Goal: Information Seeking & Learning: Learn about a topic

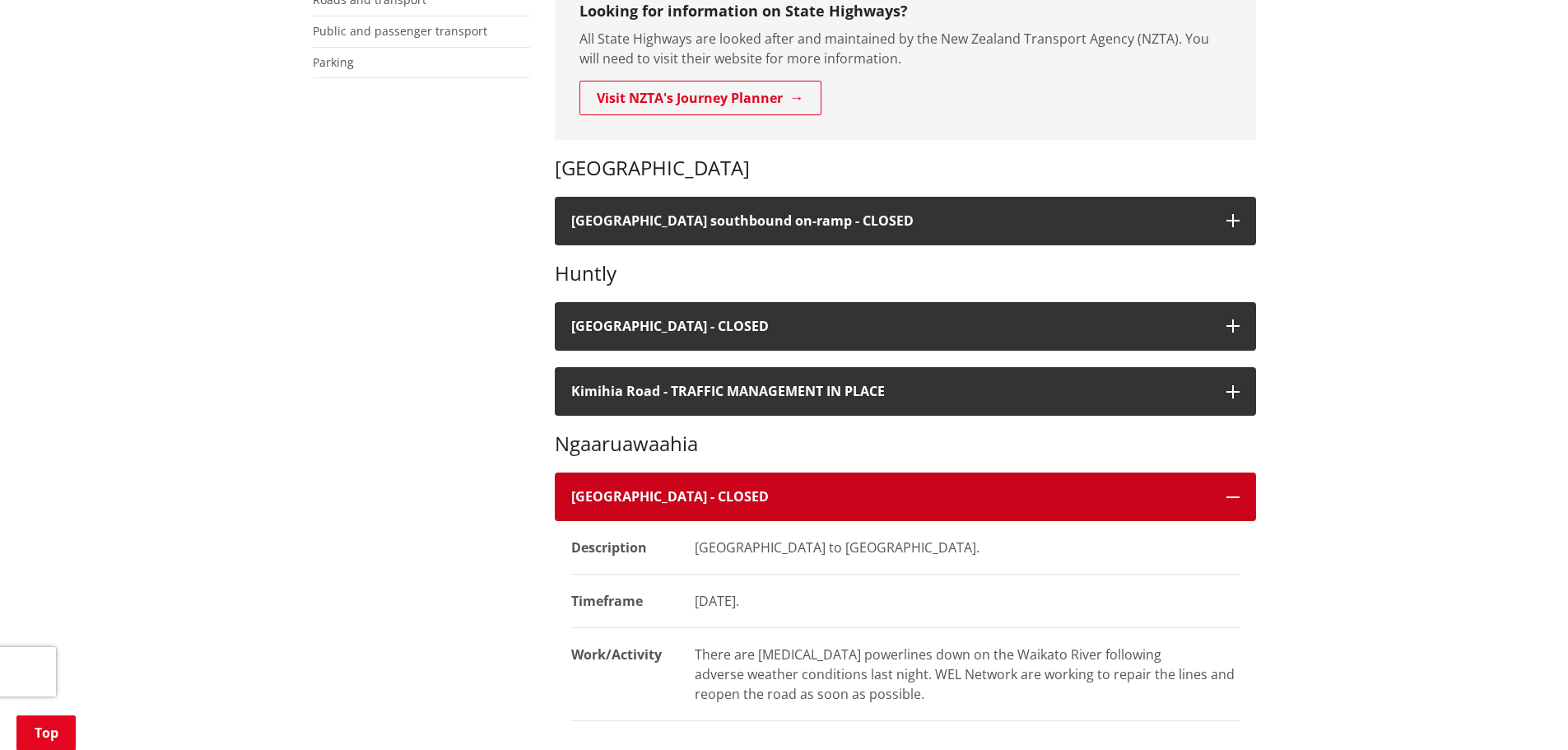
scroll to position [412, 0]
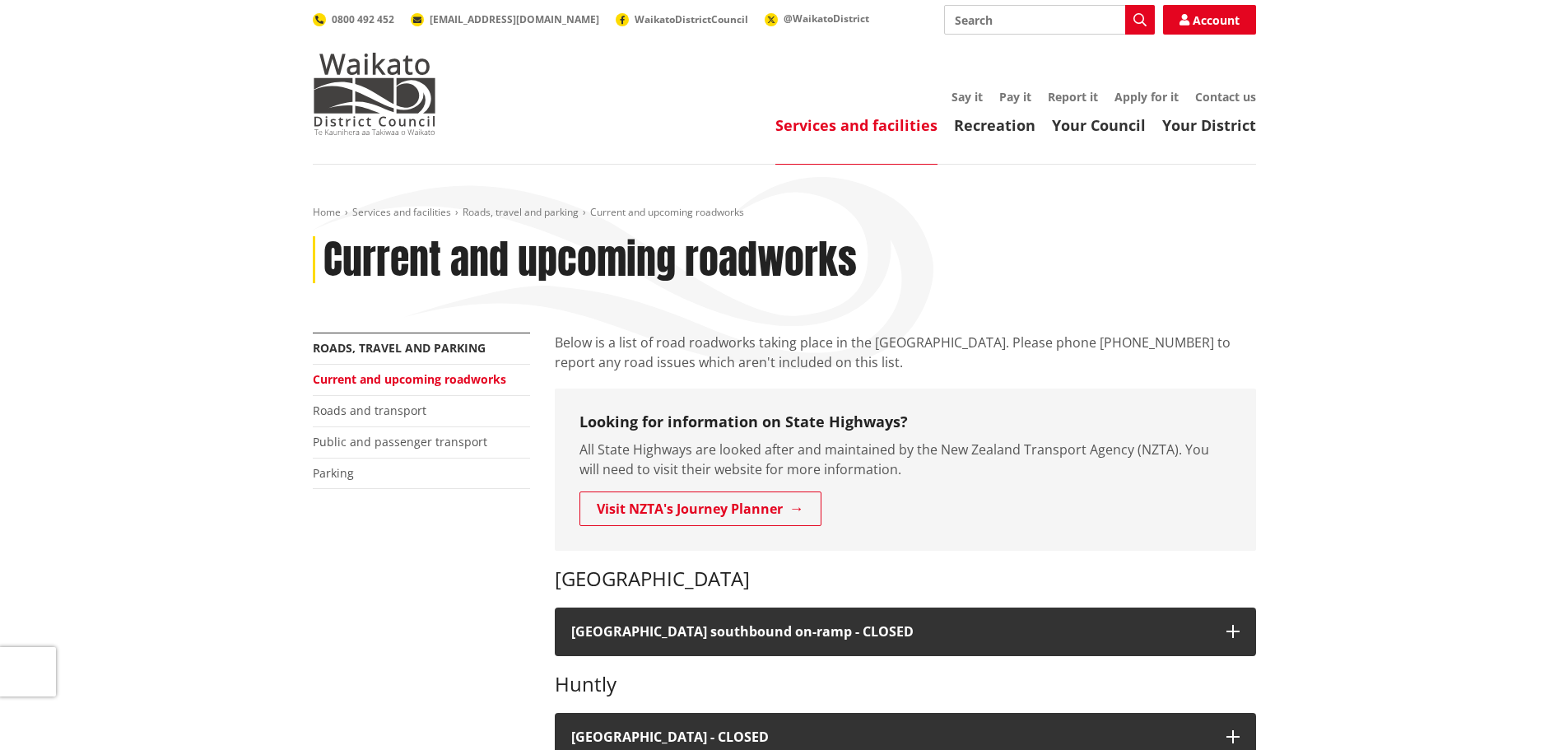
scroll to position [412, 0]
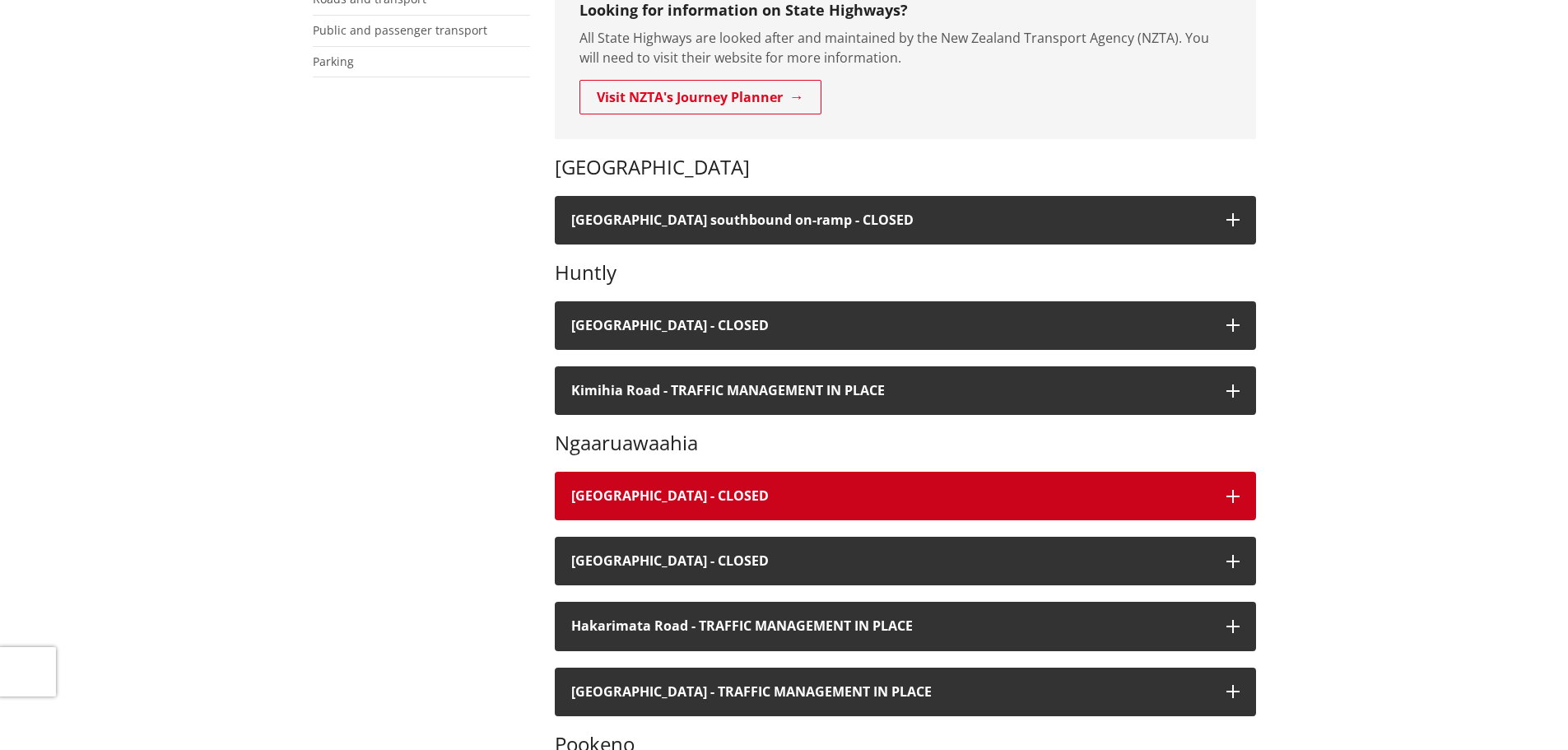
click at [1234, 499] on icon "button" at bounding box center [1233, 497] width 13 height 13
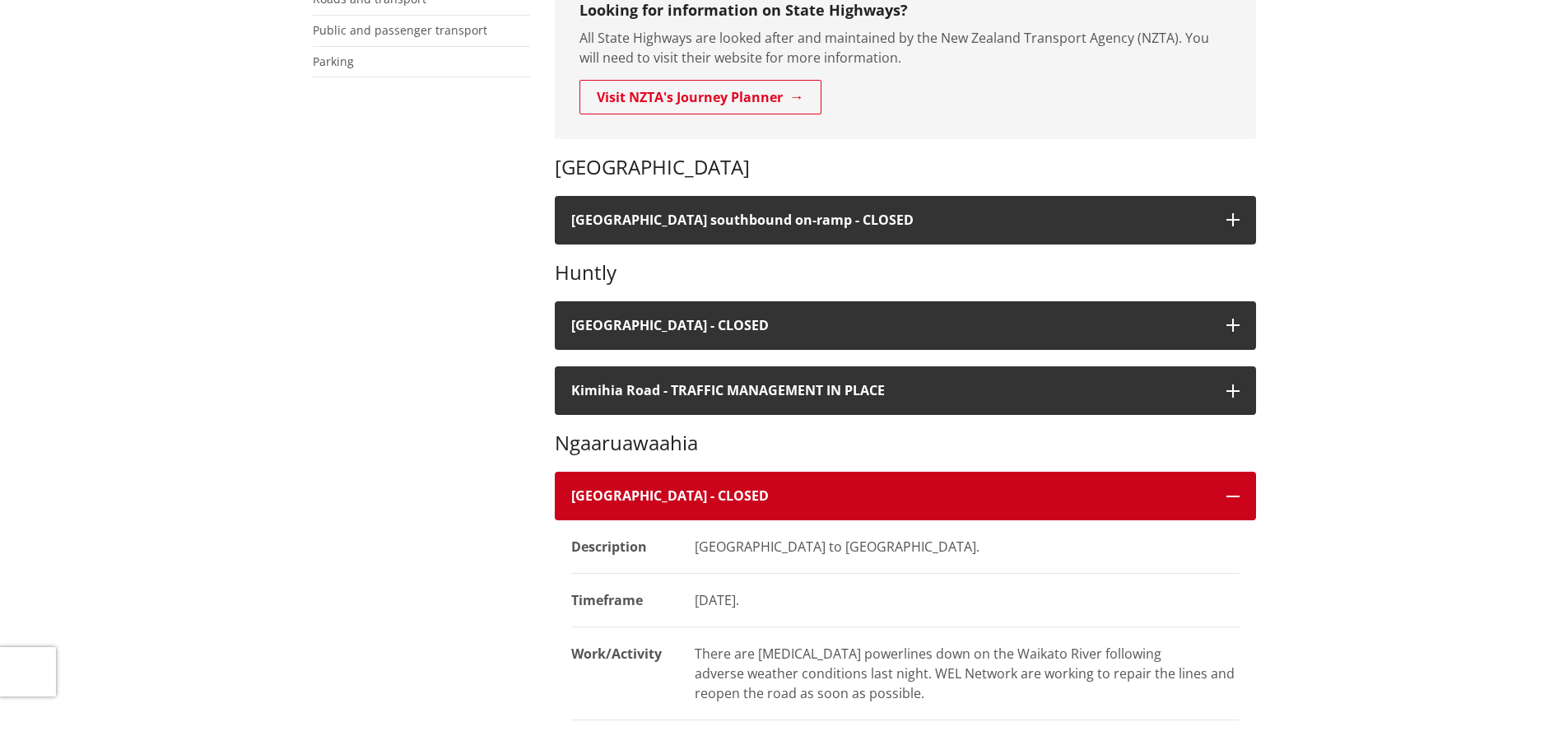
click at [1234, 499] on icon "button" at bounding box center [1233, 497] width 13 height 13
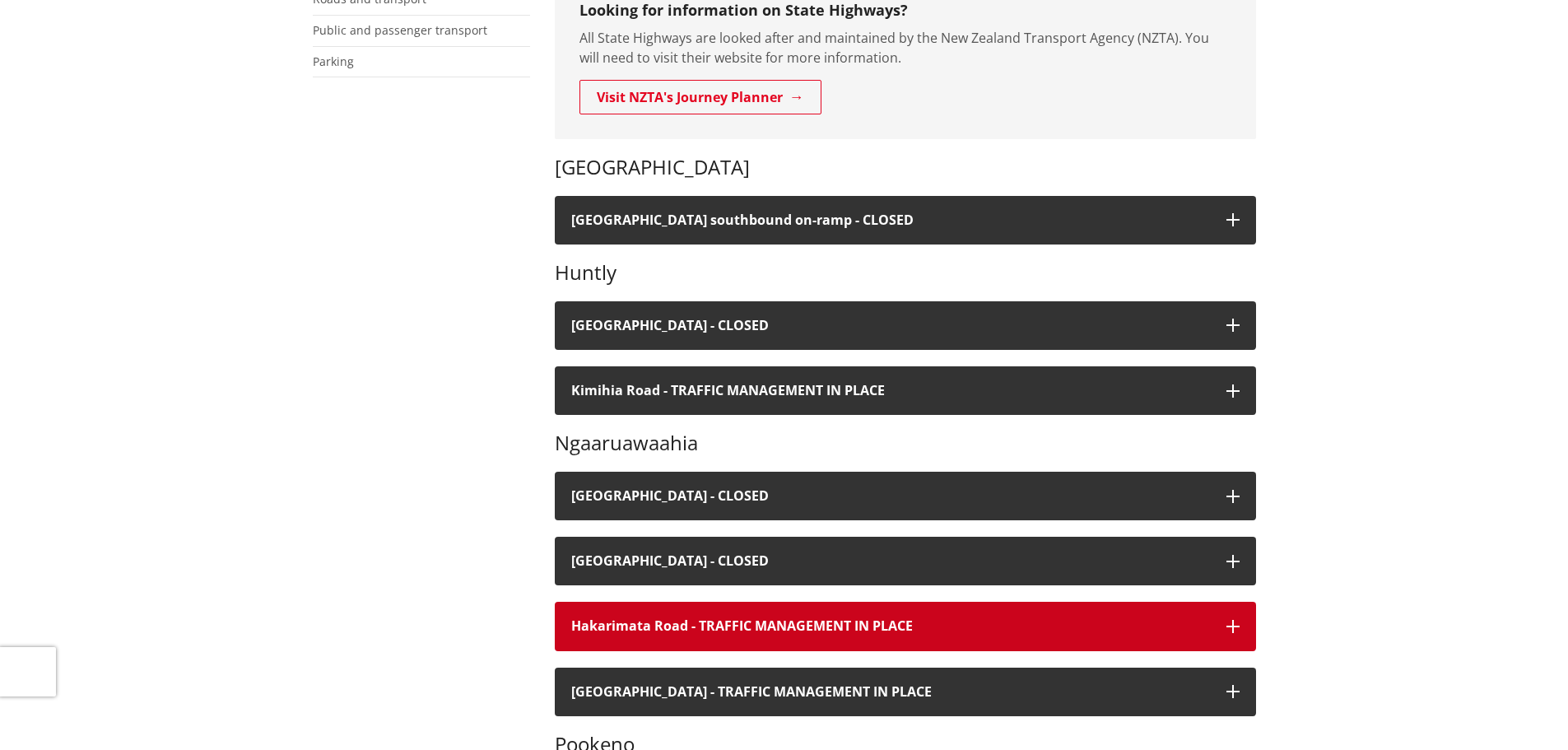
click at [1240, 628] on button "Hakarimata Road - TRAFFIC MANAGEMENT IN PLACE" at bounding box center [905, 625] width 701 height 49
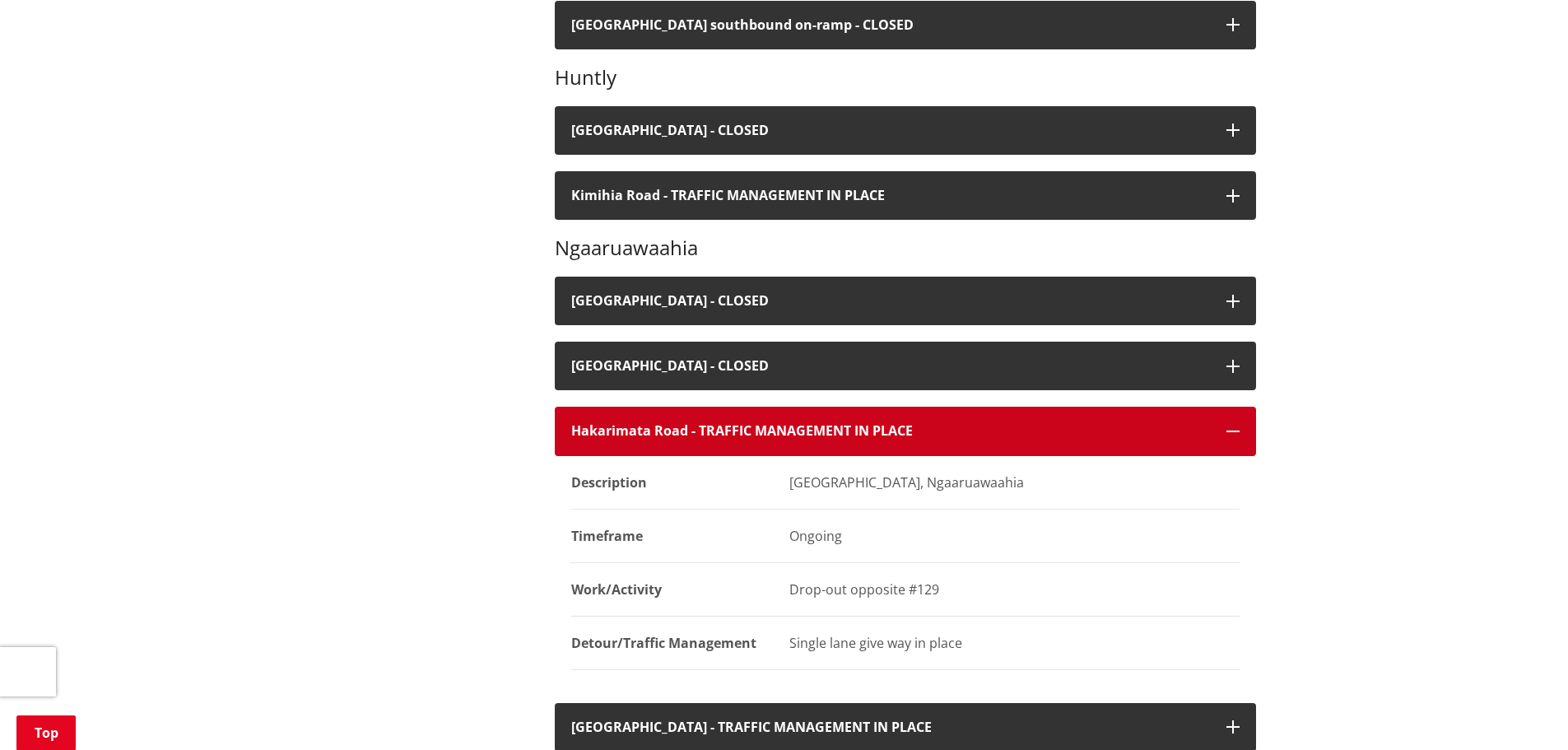
scroll to position [658, 0]
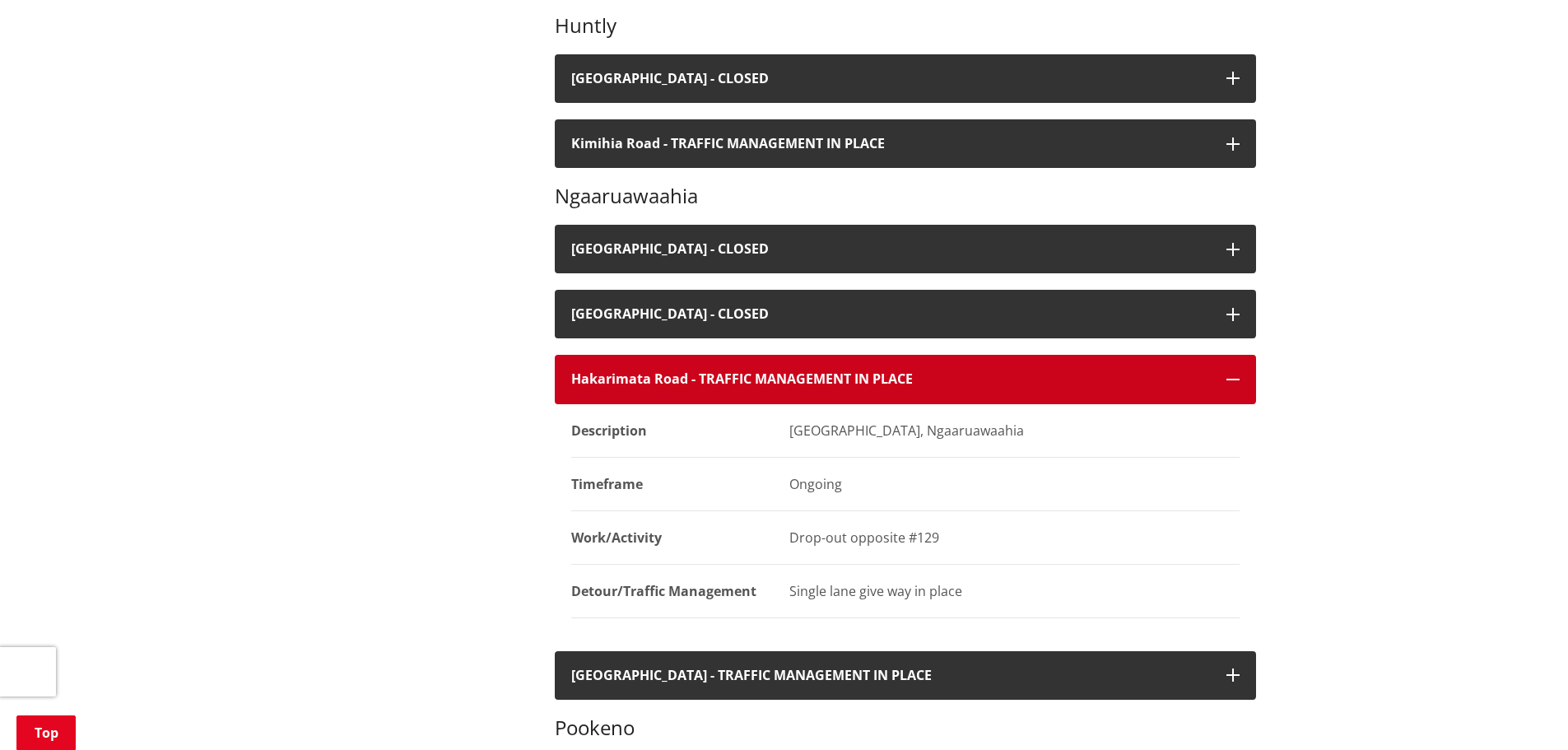
click at [1231, 379] on icon "button" at bounding box center [1233, 380] width 13 height 13
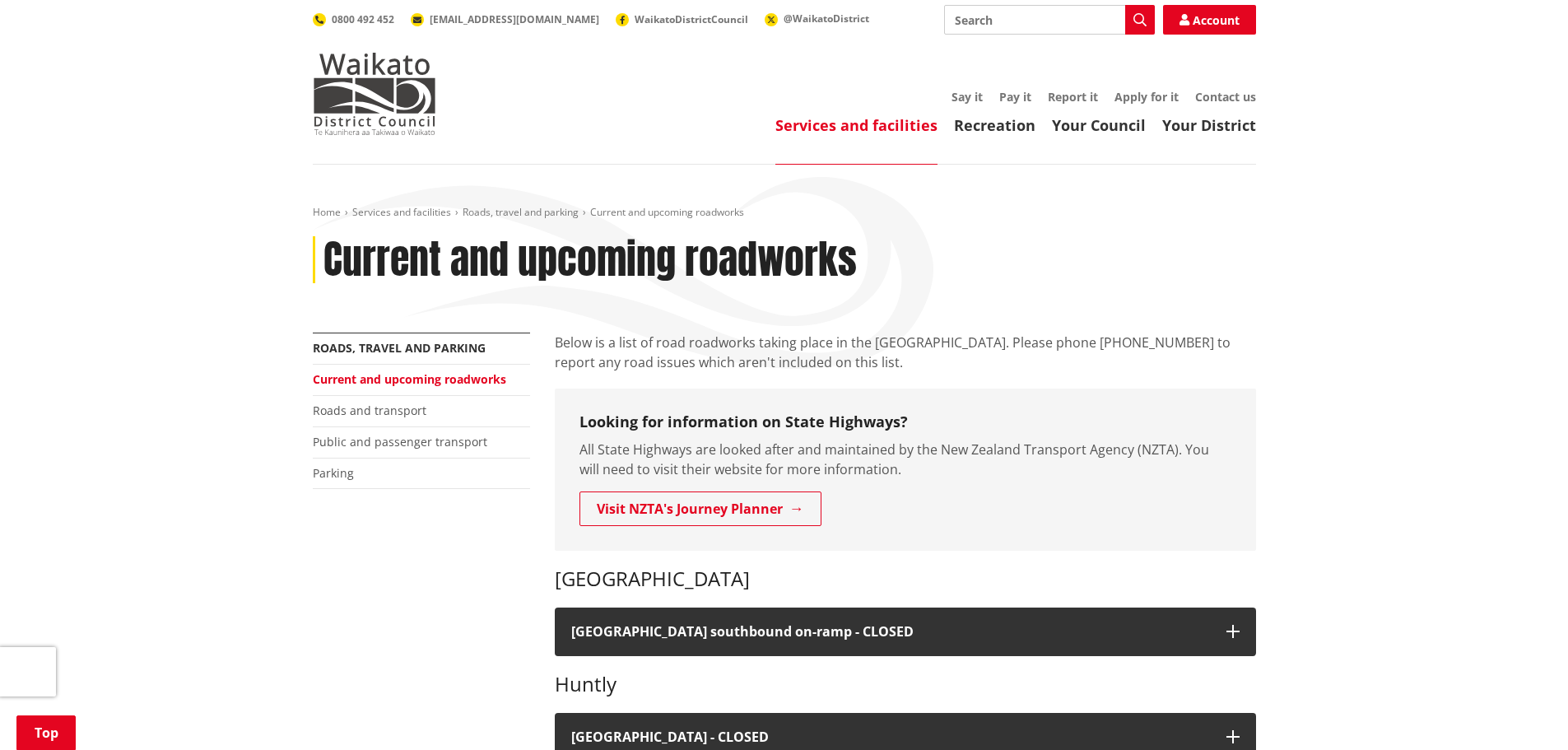
scroll to position [658, 0]
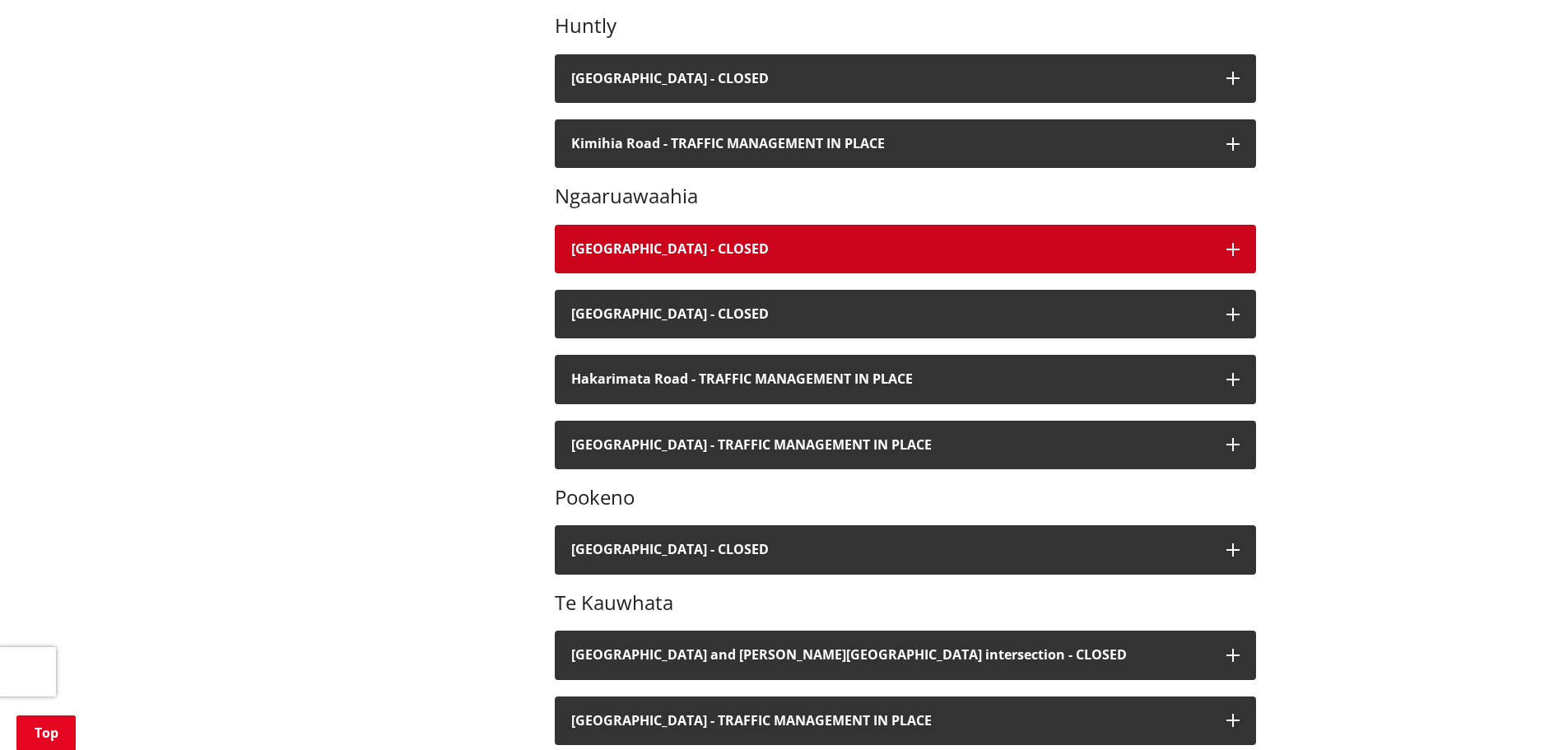
click at [1227, 245] on icon "button" at bounding box center [1233, 249] width 13 height 13
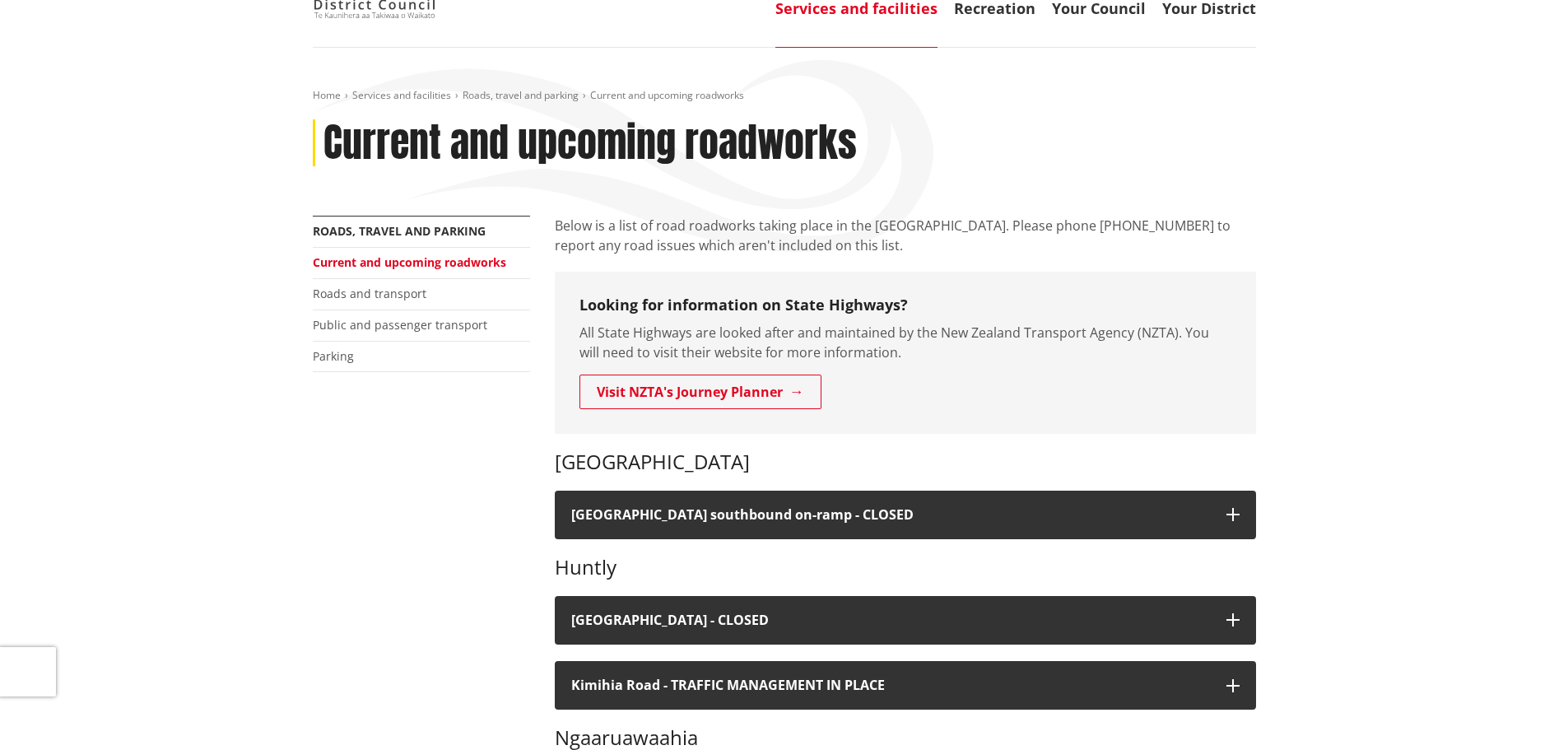
scroll to position [83, 0]
